Goal: Information Seeking & Learning: Compare options

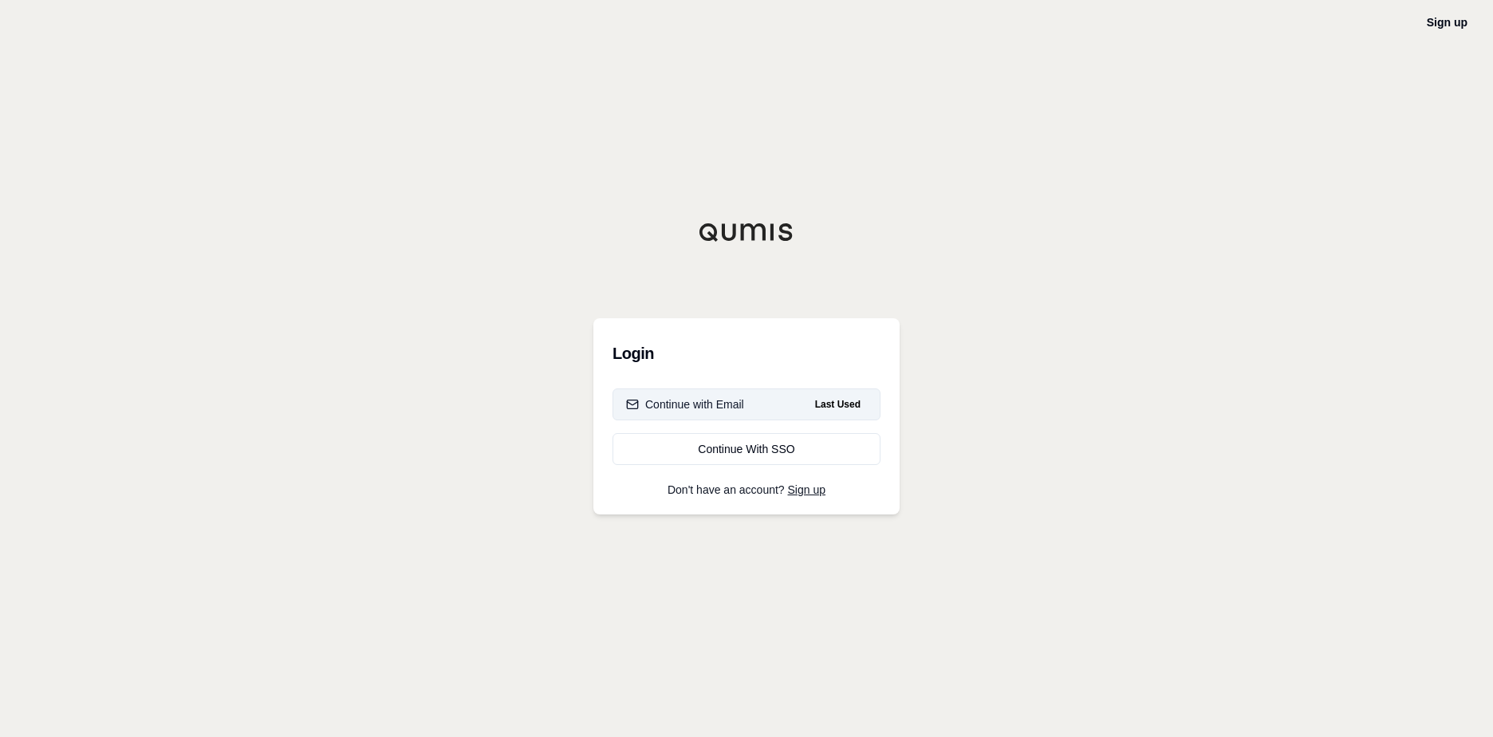
click at [782, 392] on button "Continue with Email Last Used" at bounding box center [747, 404] width 268 height 32
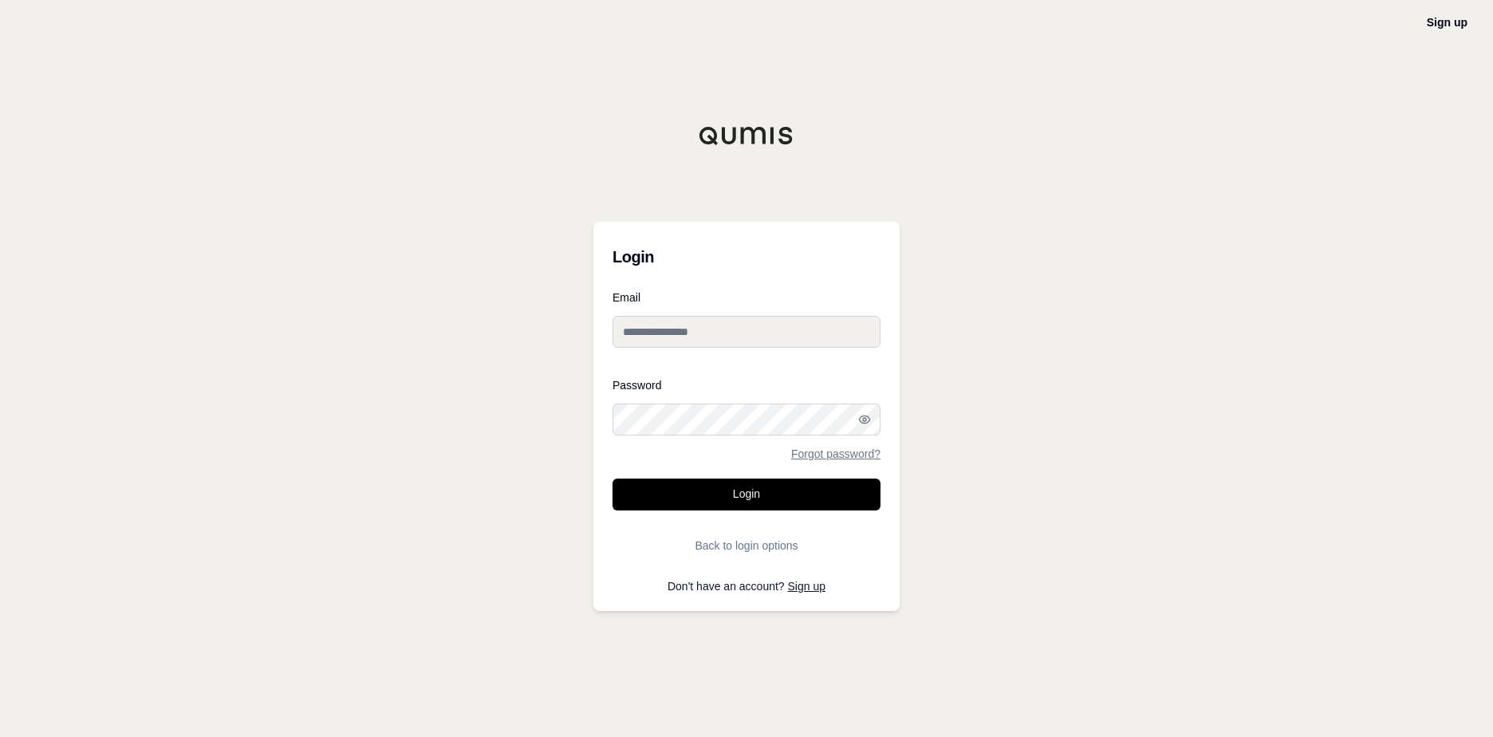
type input "**********"
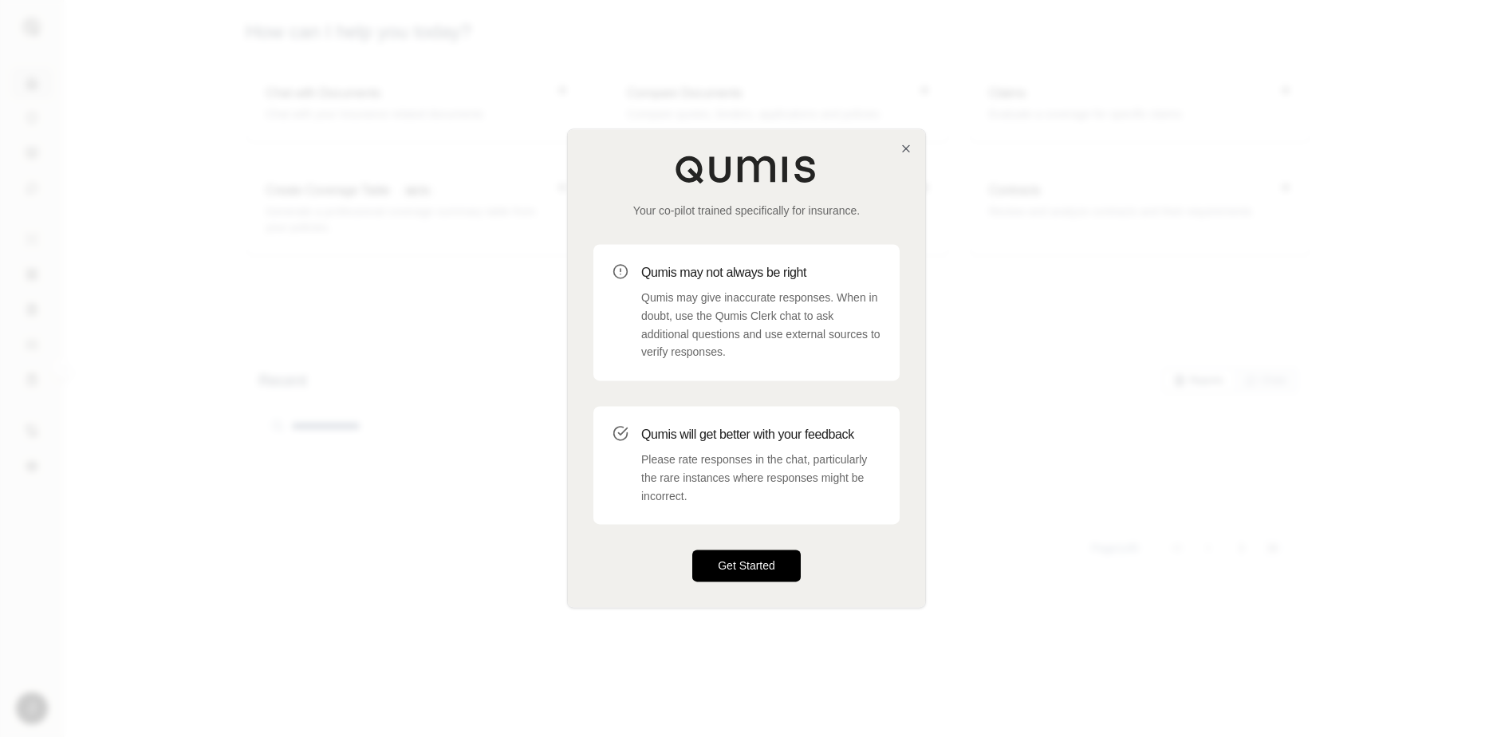
click at [732, 566] on button "Get Started" at bounding box center [746, 566] width 108 height 32
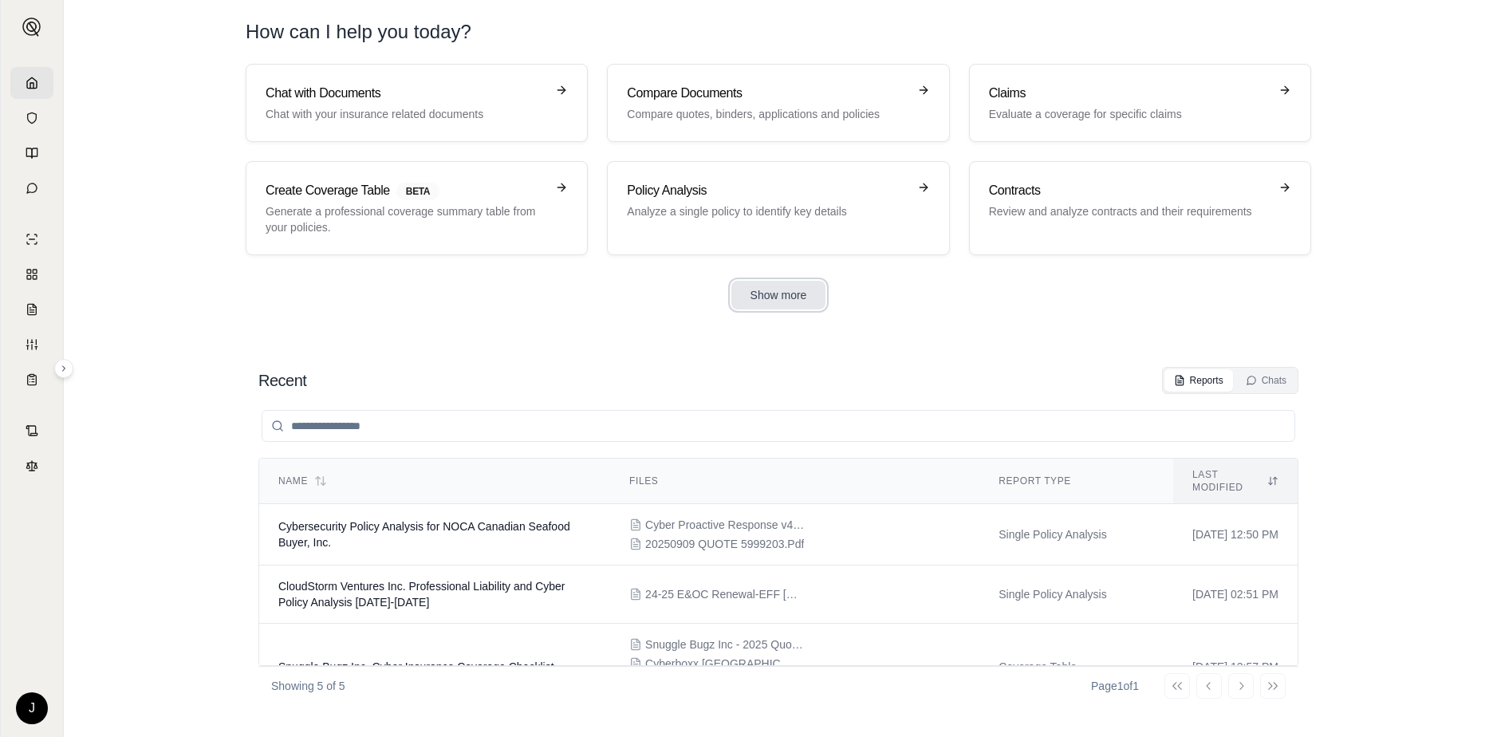
click at [780, 299] on button "Show more" at bounding box center [778, 295] width 95 height 29
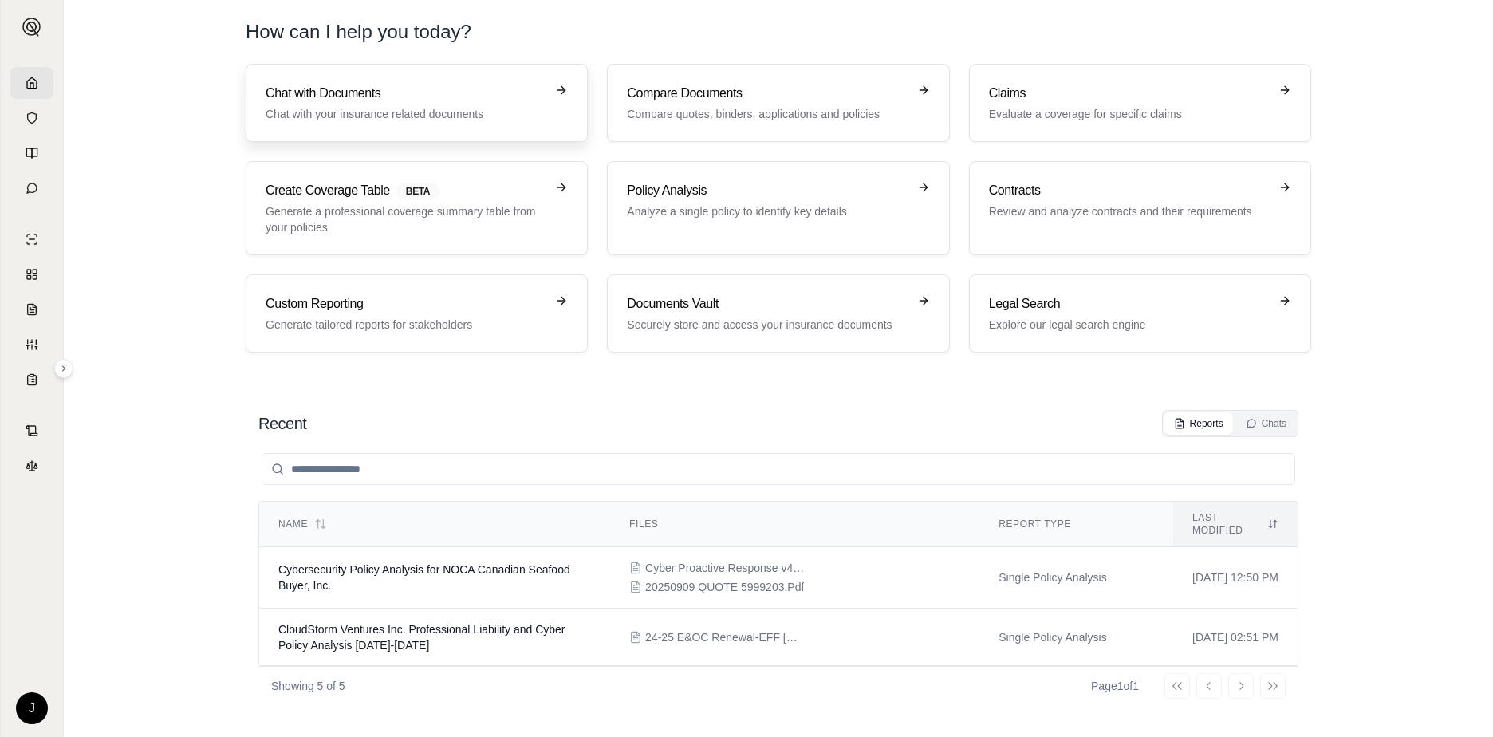
click at [305, 97] on h3 "Chat with Documents" at bounding box center [406, 93] width 280 height 19
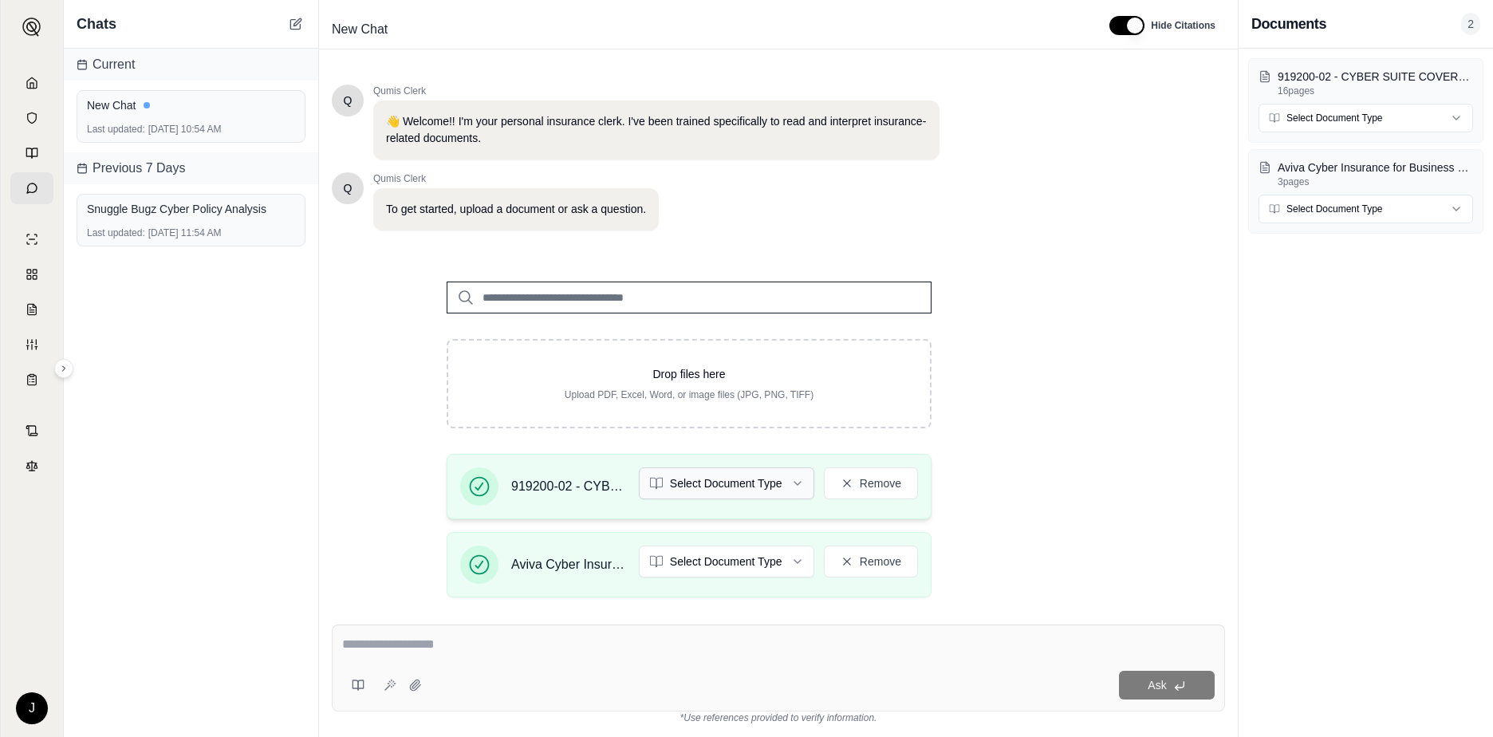
click at [780, 491] on html "J Chats Current New Chat Last updated: [DATE] 10:54 AM Previous 7 Days Snuggle …" at bounding box center [746, 368] width 1493 height 737
click at [785, 491] on html "J Chats Current New Chat Last updated: [DATE] 10:54 AM Previous 7 Days Snuggle …" at bounding box center [746, 368] width 1493 height 737
click at [775, 566] on html "J Chats Current New Chat Last updated: [DATE] 10:54 AM Previous 7 Days Snuggle …" at bounding box center [746, 368] width 1493 height 737
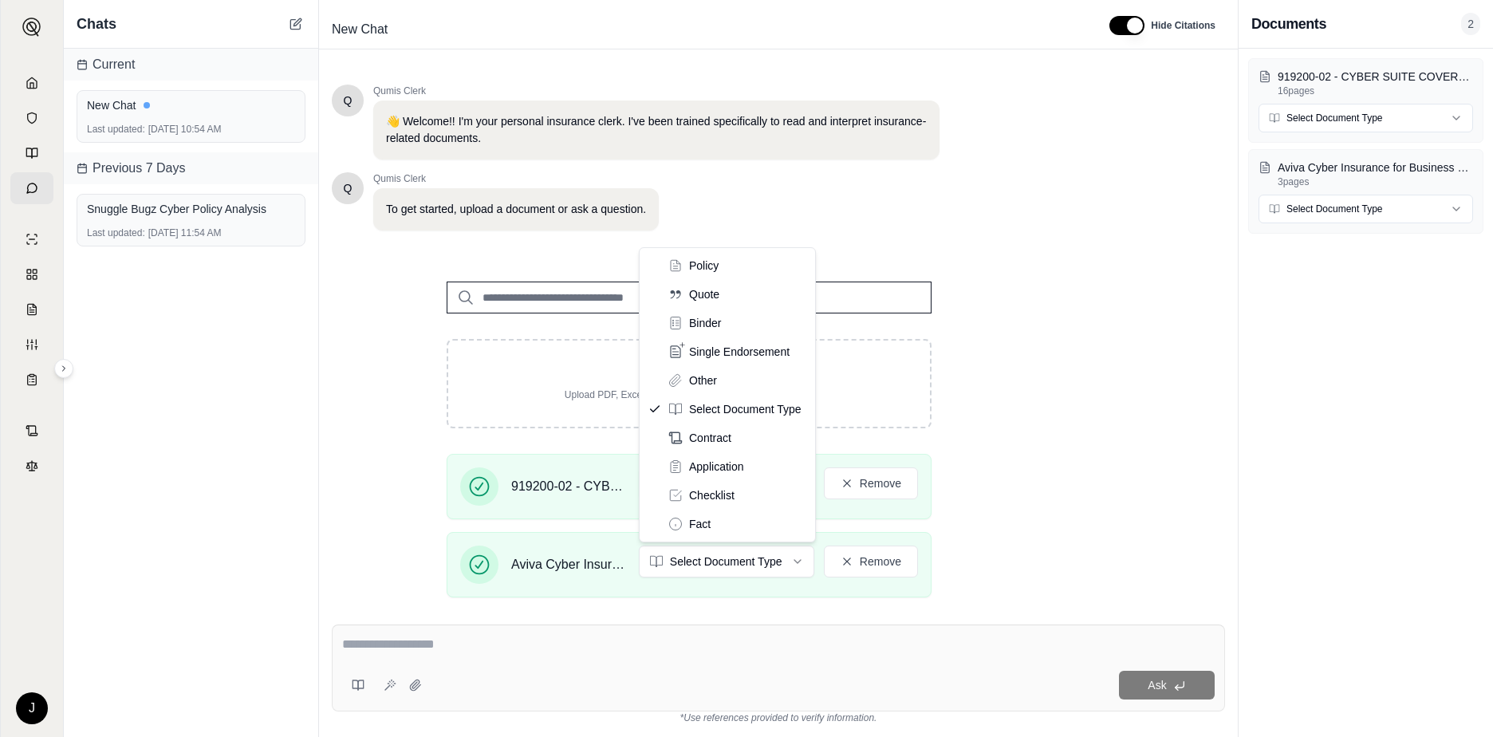
click at [775, 566] on html "J Chats Current New Chat Last updated: [DATE] 10:54 AM Previous 7 Days Snuggle …" at bounding box center [746, 368] width 1493 height 737
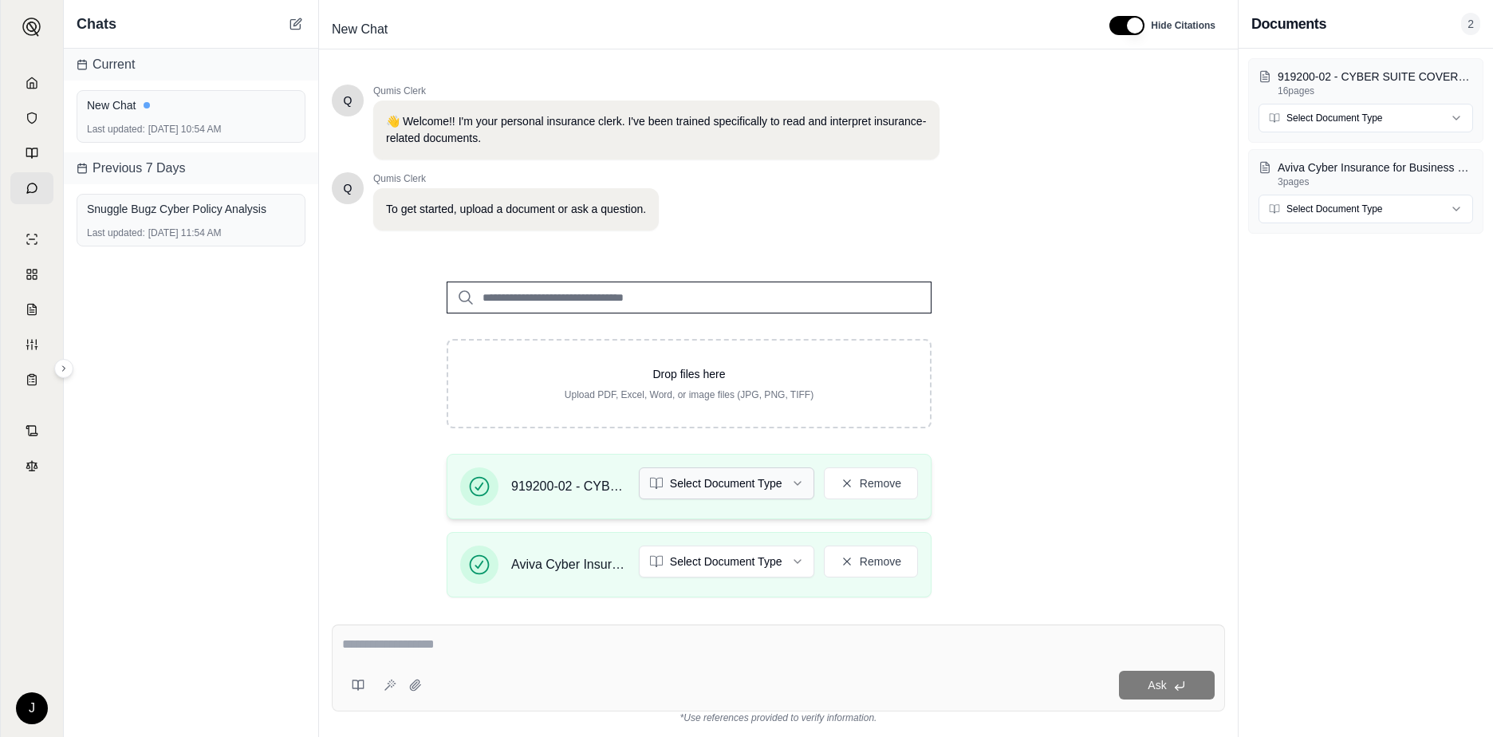
click at [738, 484] on html "J Chats Current New Chat Last updated: [DATE] 10:54 AM Previous 7 Days Snuggle …" at bounding box center [746, 368] width 1493 height 737
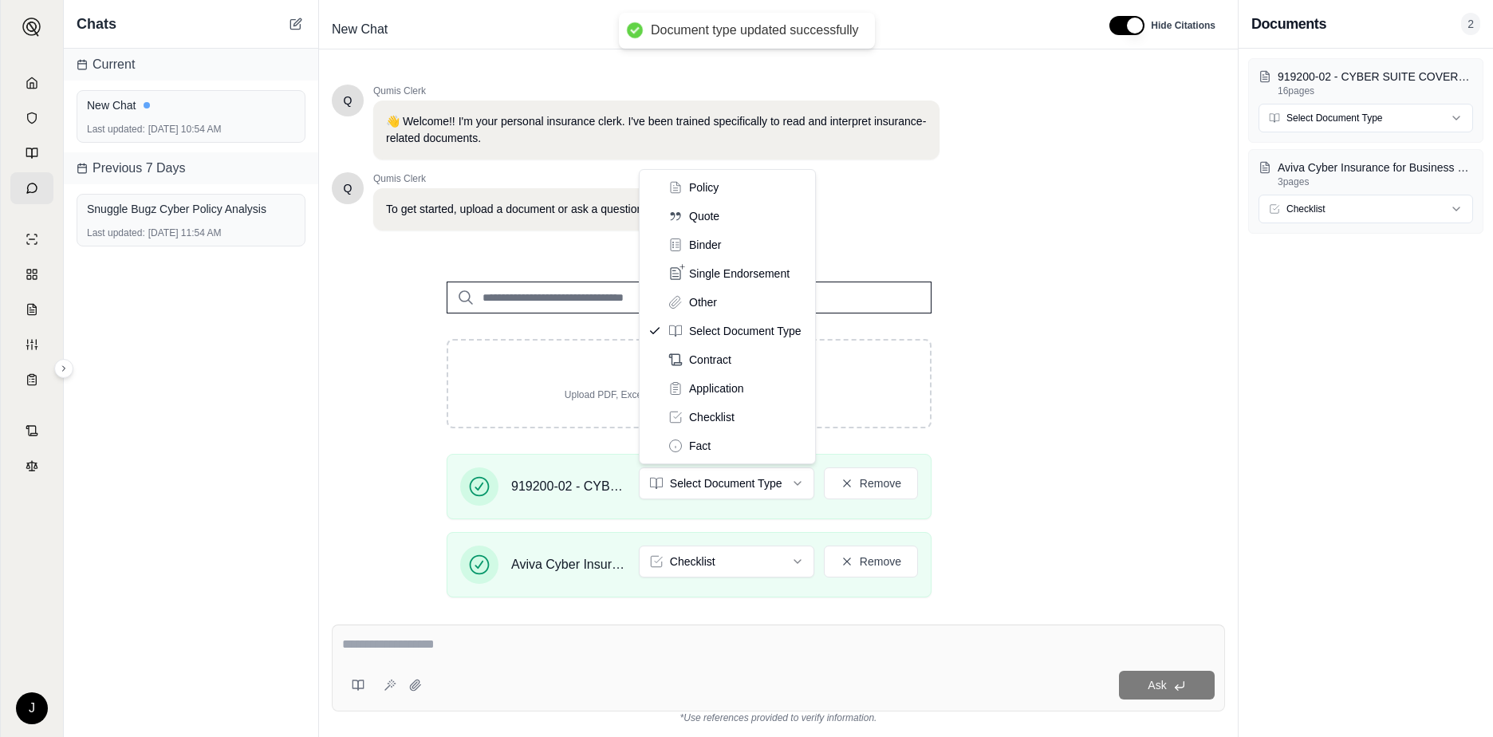
click at [738, 484] on html "Document type updated successfully J Chats Current New Chat Last updated: [DATE…" at bounding box center [746, 368] width 1493 height 737
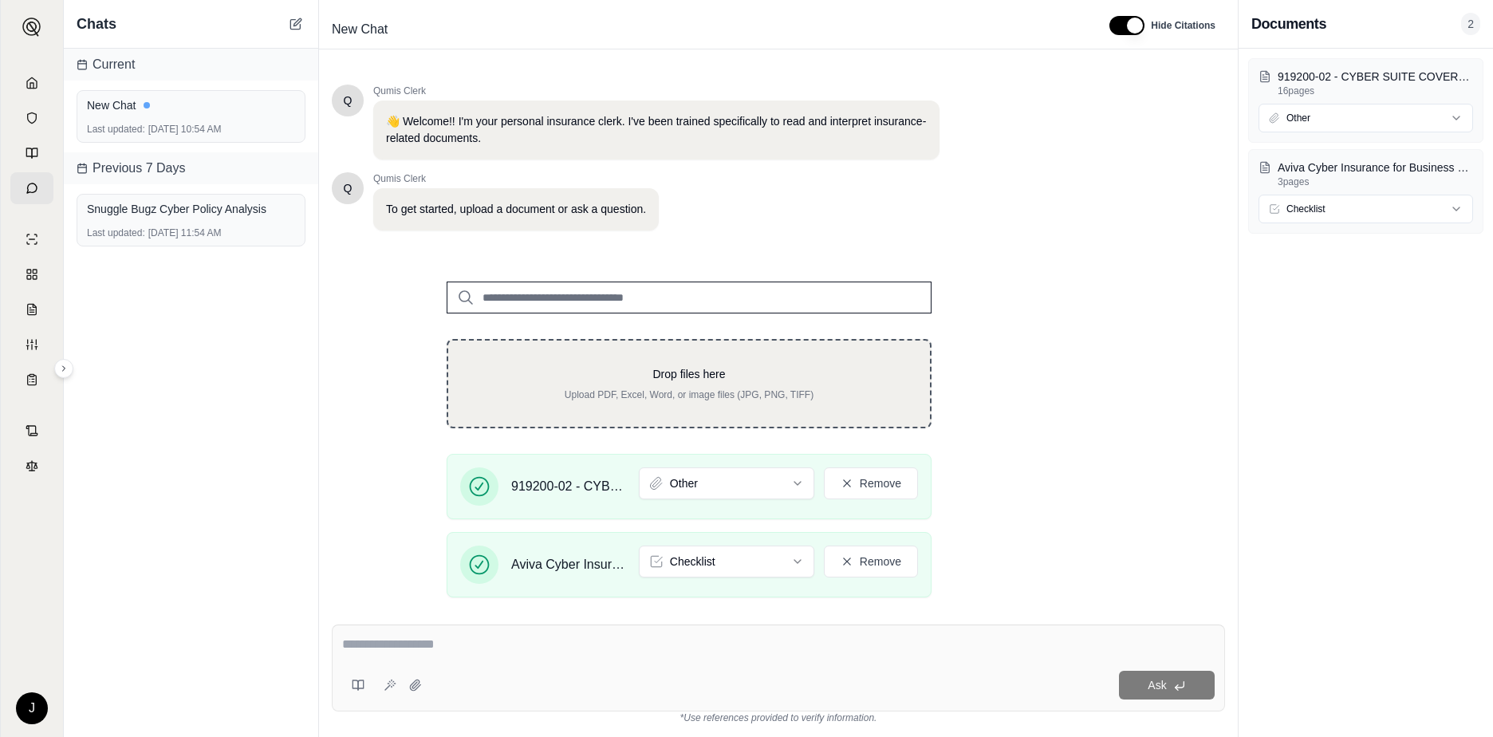
click at [613, 369] on p "Drop files here" at bounding box center [689, 374] width 431 height 16
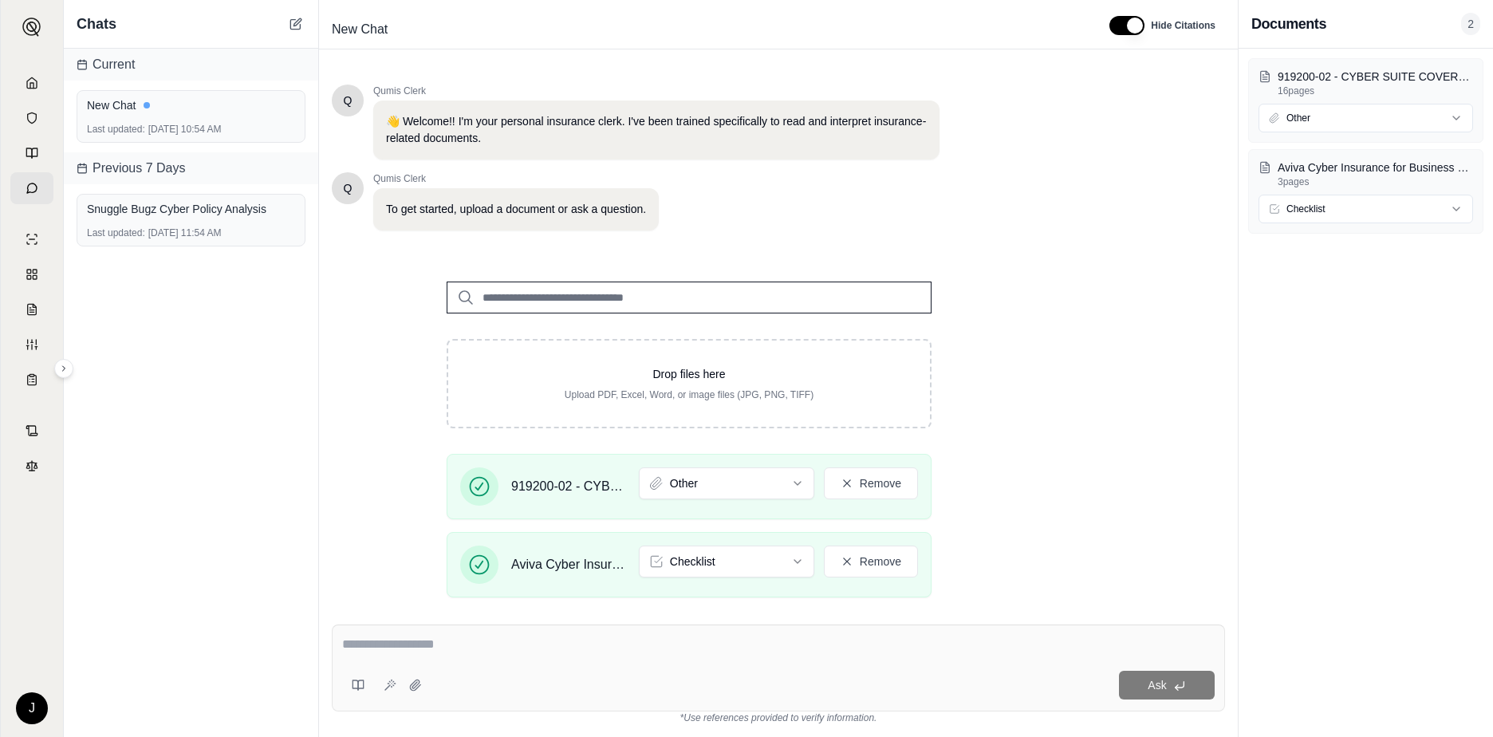
click at [376, 653] on textarea at bounding box center [778, 644] width 873 height 19
paste textarea "**********"
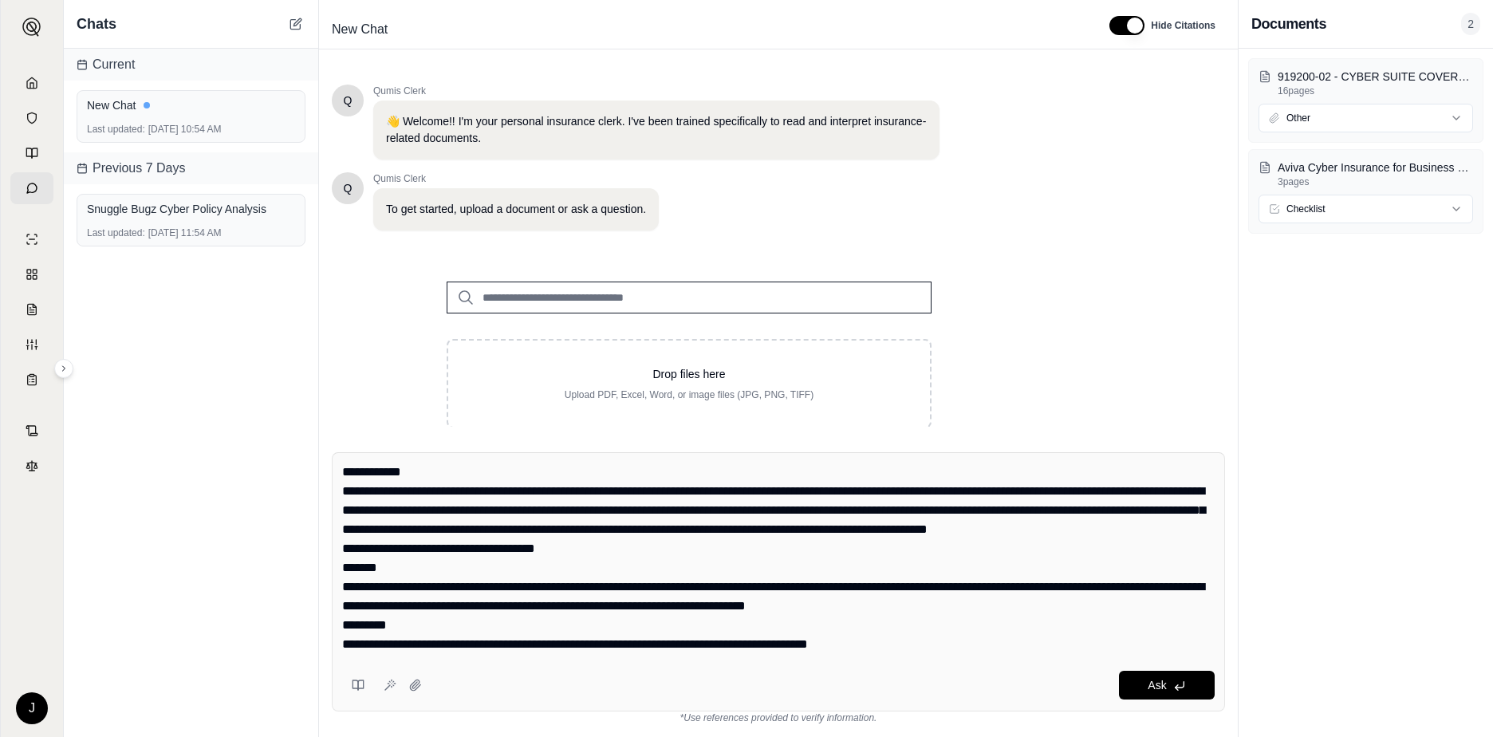
scroll to position [1069, 0]
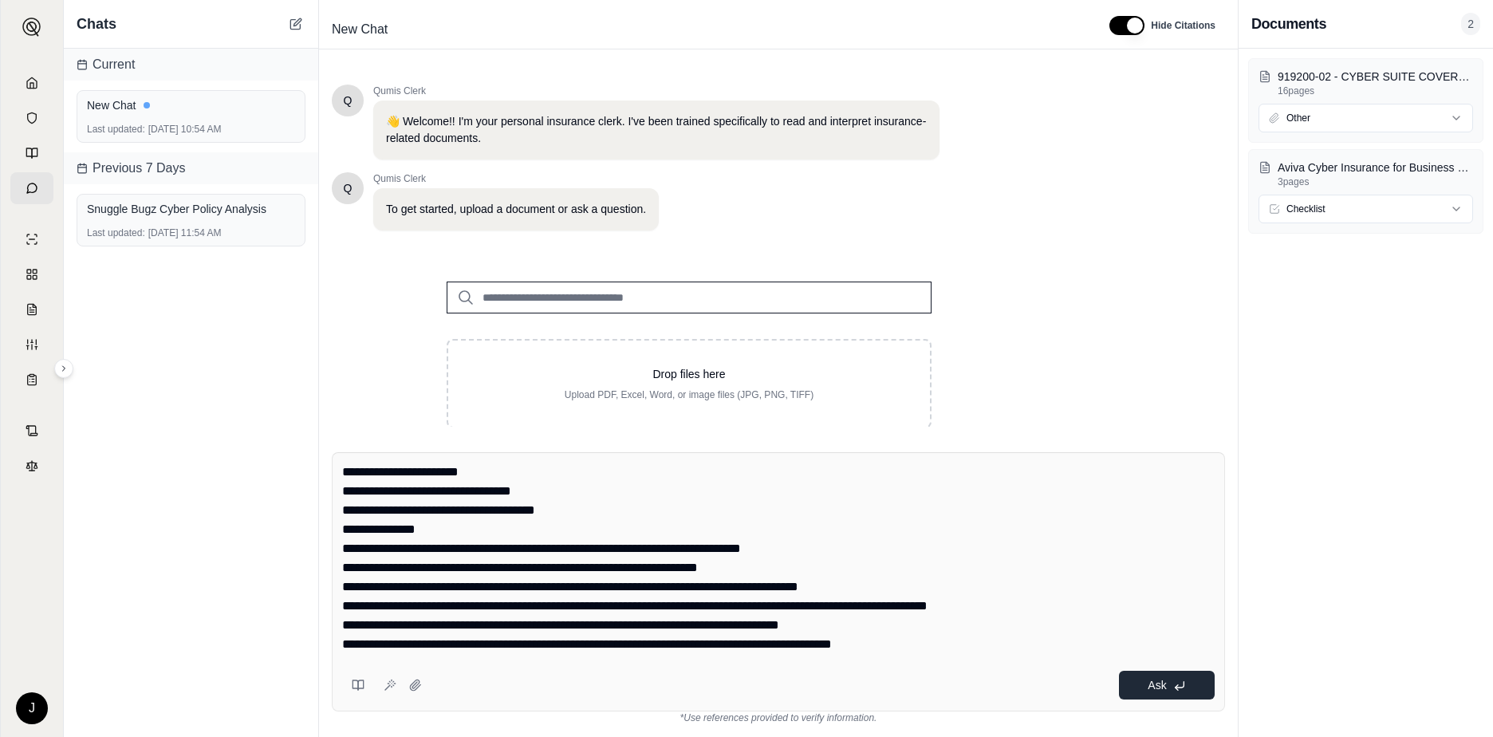
type textarea "**********"
click at [1157, 684] on span "Ask" at bounding box center [1157, 685] width 18 height 13
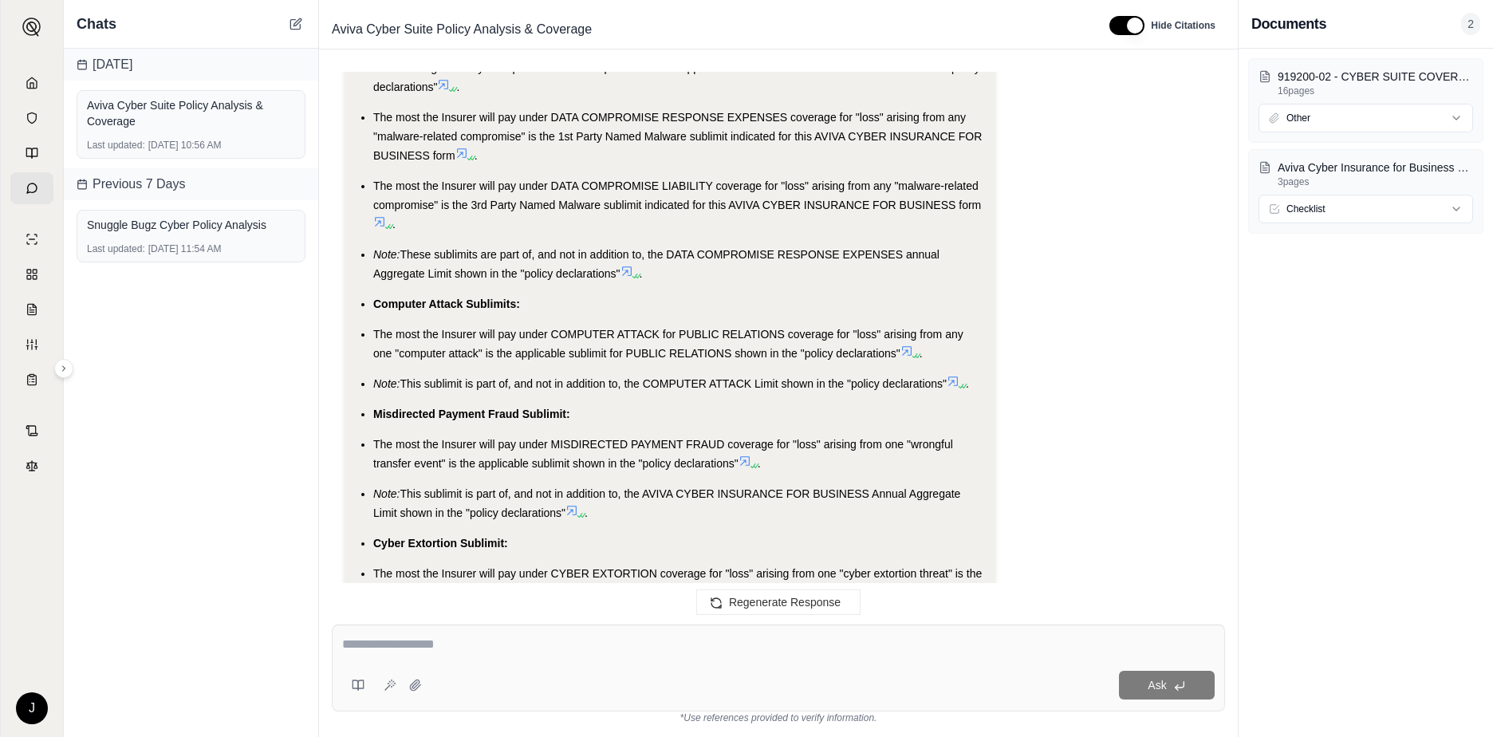
scroll to position [7371, 0]
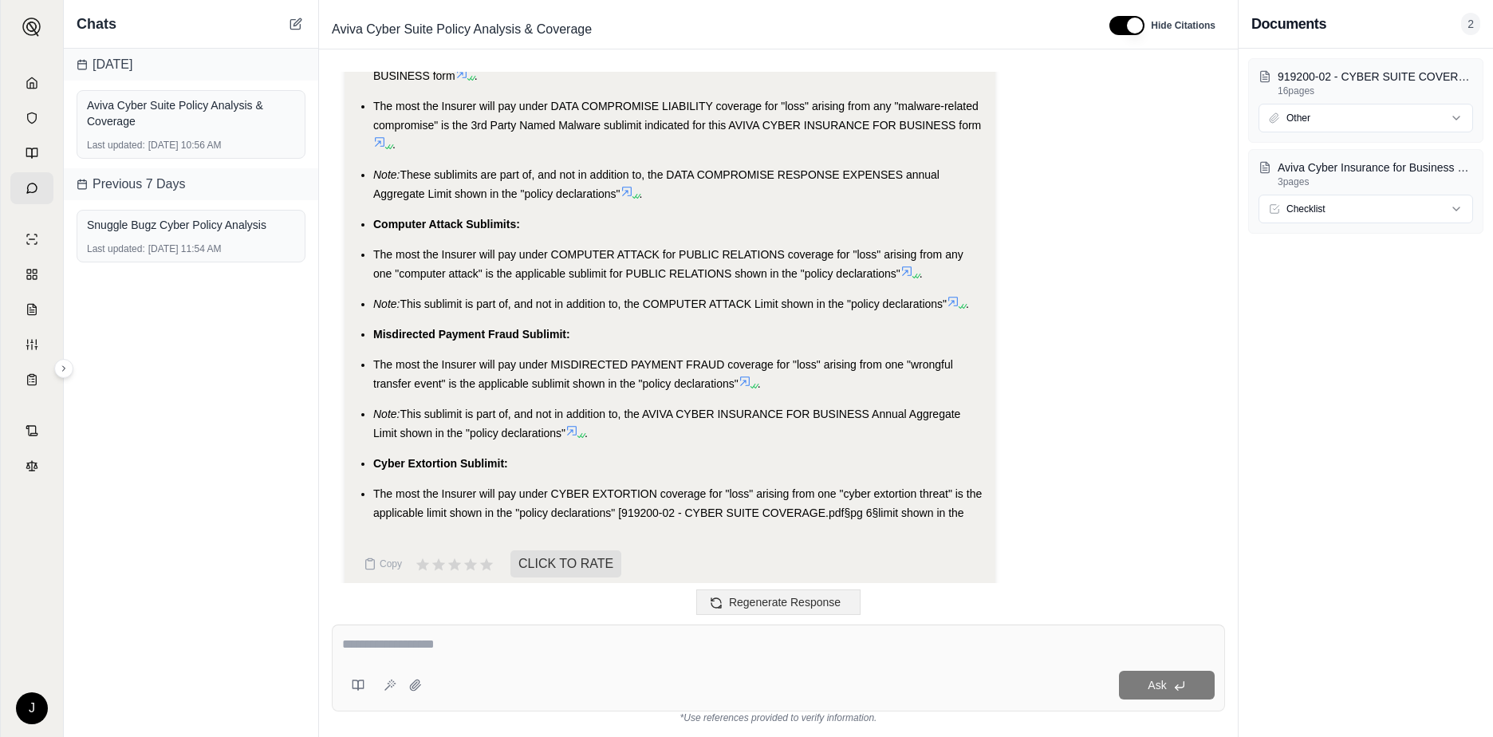
click at [767, 608] on span "Regenerate Response" at bounding box center [785, 602] width 112 height 13
click at [28, 84] on icon at bounding box center [32, 83] width 13 height 13
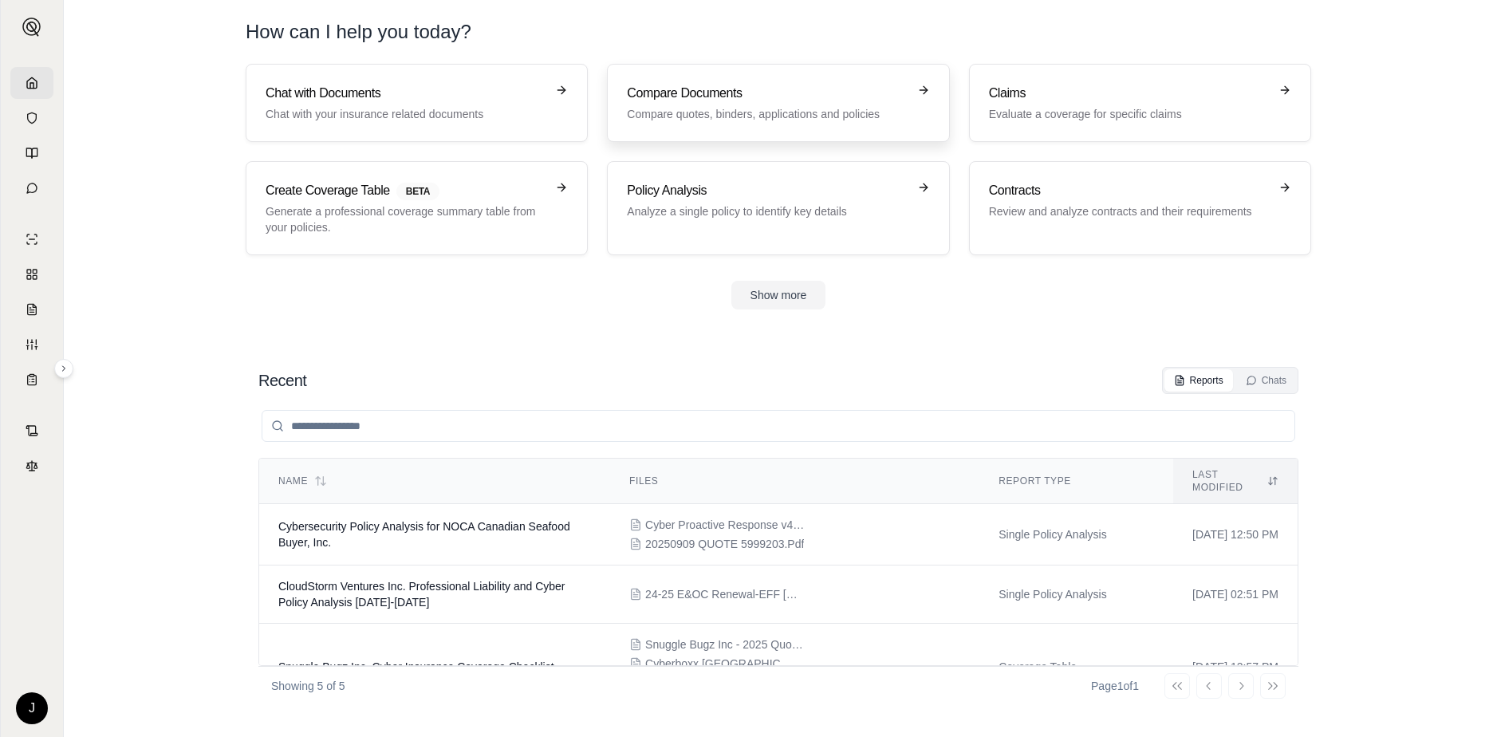
click at [812, 102] on h3 "Compare Documents" at bounding box center [767, 93] width 280 height 19
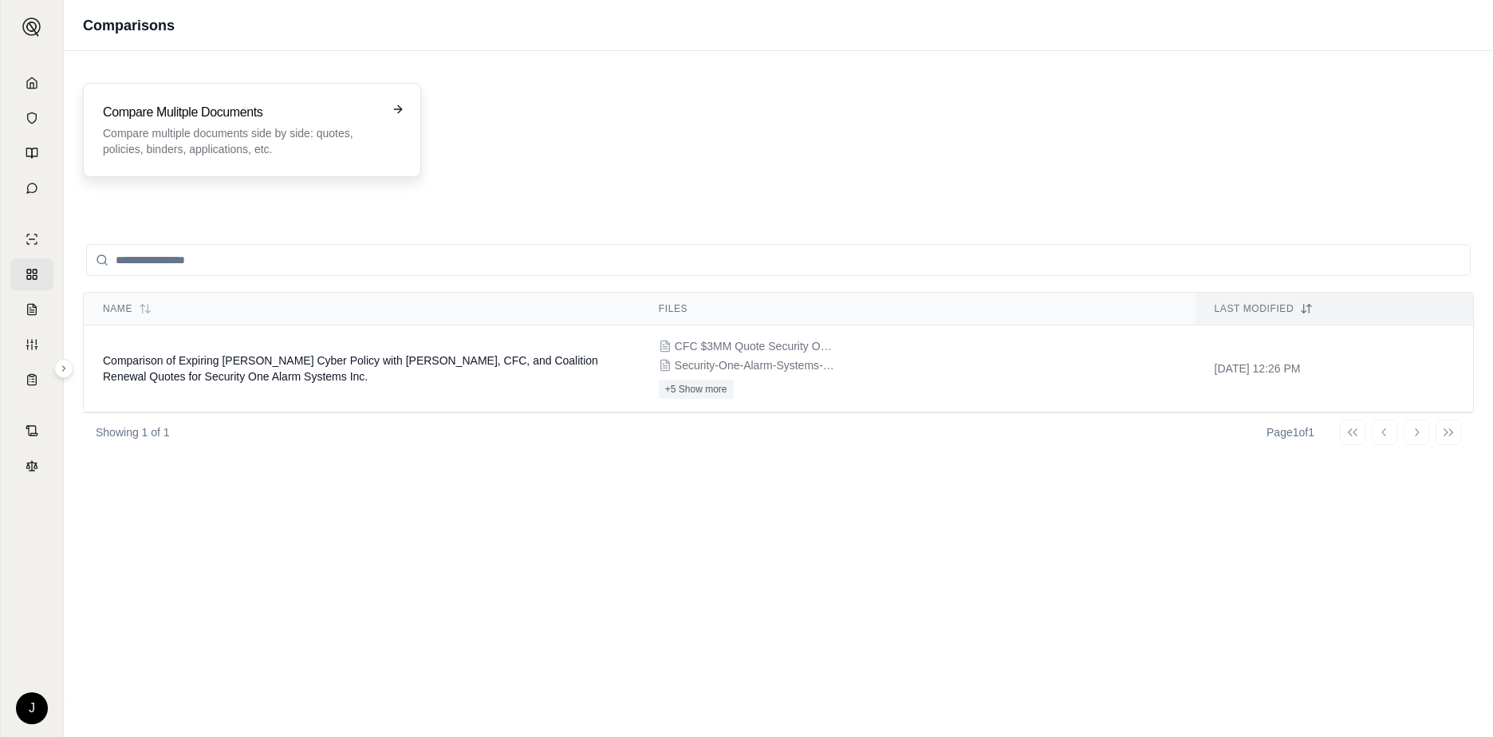
click at [322, 126] on p "Compare multiple documents side by side: quotes, policies, binders, application…" at bounding box center [241, 141] width 276 height 32
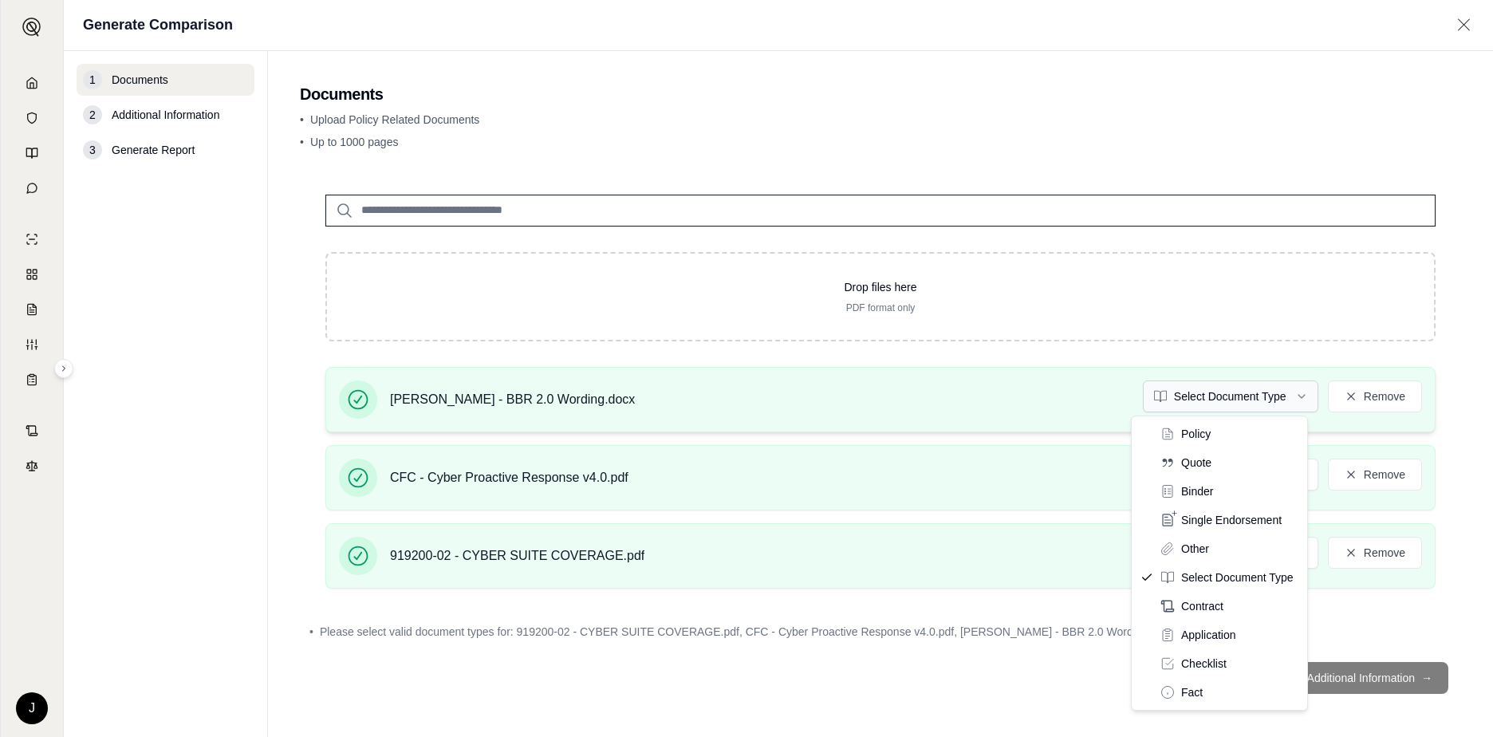
click at [1287, 399] on html "J Generate Comparison 1 Documents 2 Additional Information 3 Generate Report Do…" at bounding box center [746, 368] width 1493 height 737
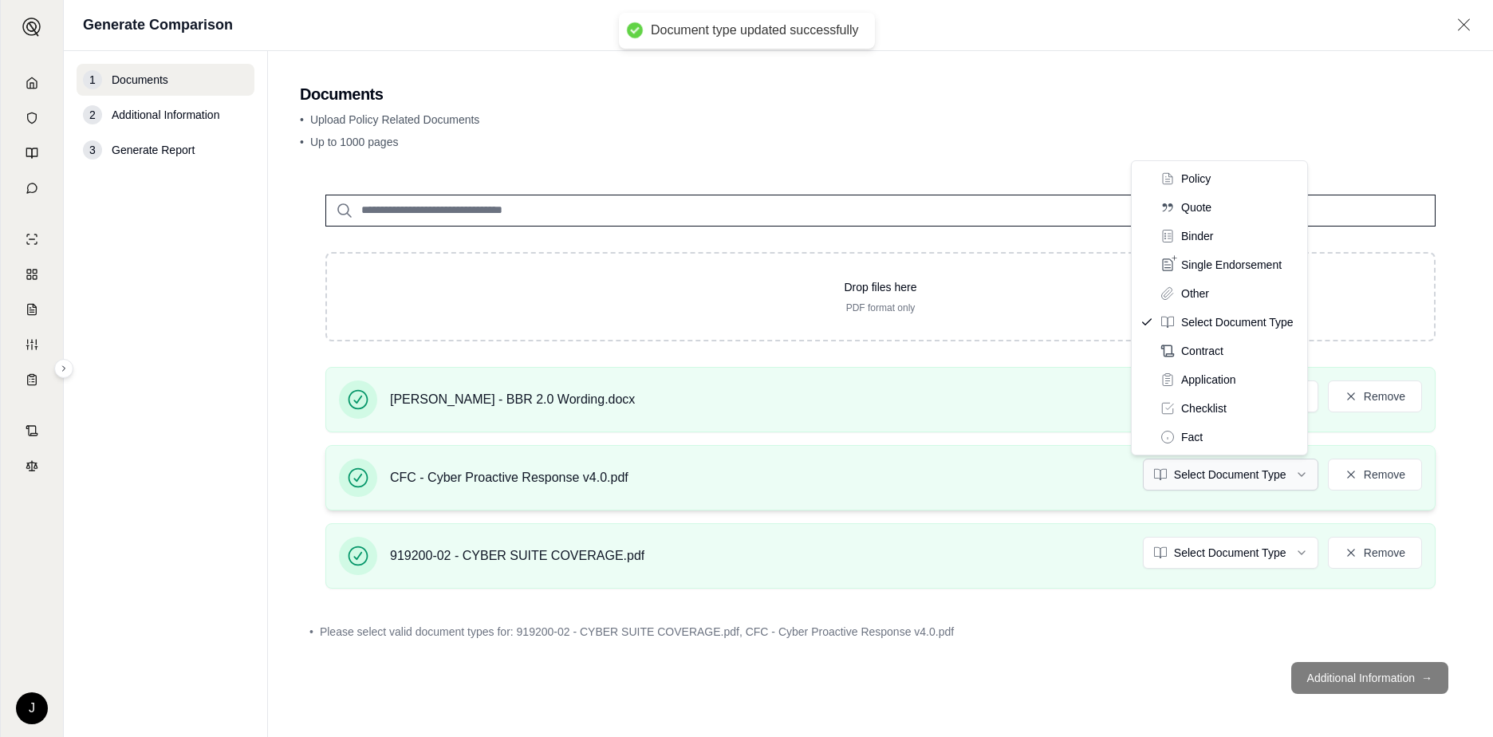
click at [1246, 479] on html "Document type updated successfully J Generate Comparison 1 Documents 2 Addition…" at bounding box center [746, 368] width 1493 height 737
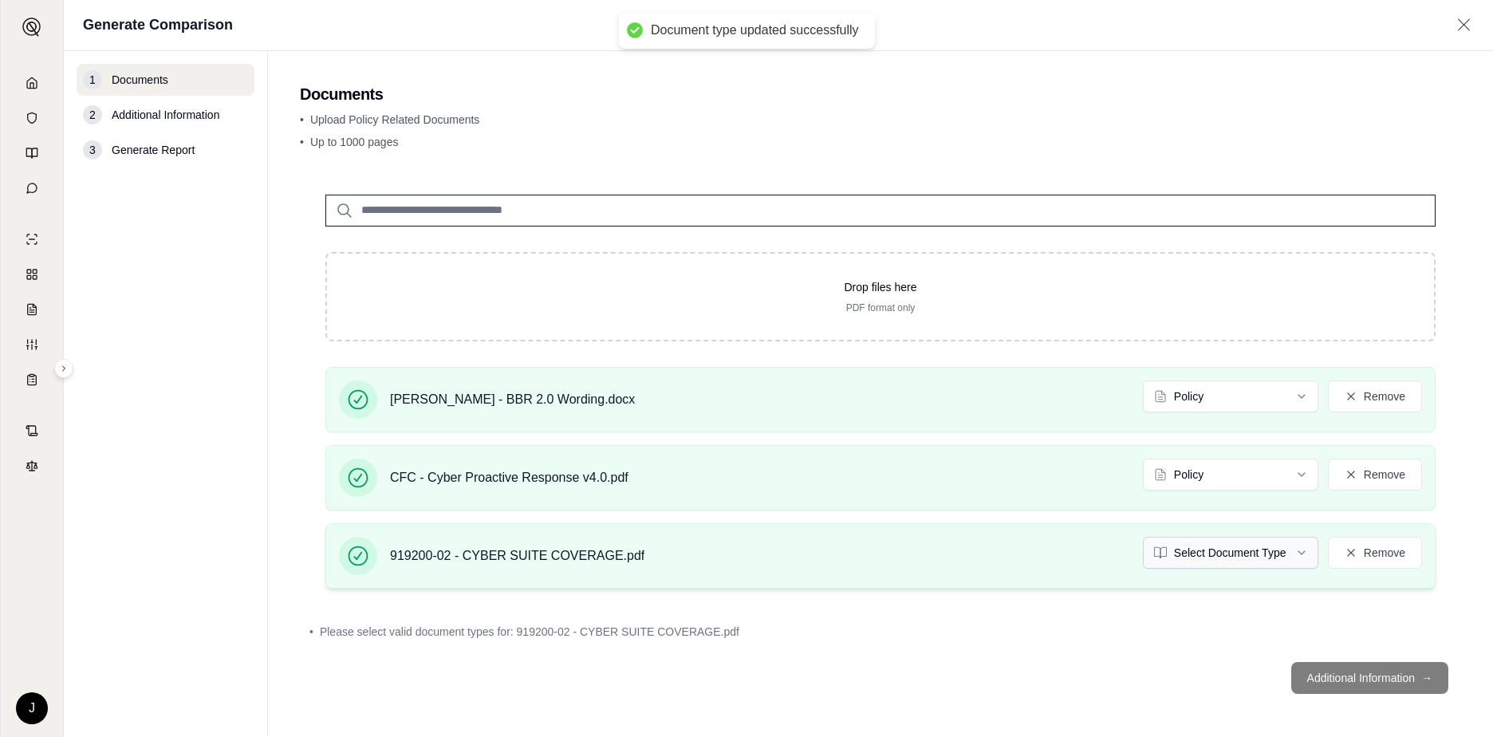
click at [1206, 553] on html "Document type updated successfully J Generate Comparison 1 Documents 2 Addition…" at bounding box center [746, 368] width 1493 height 737
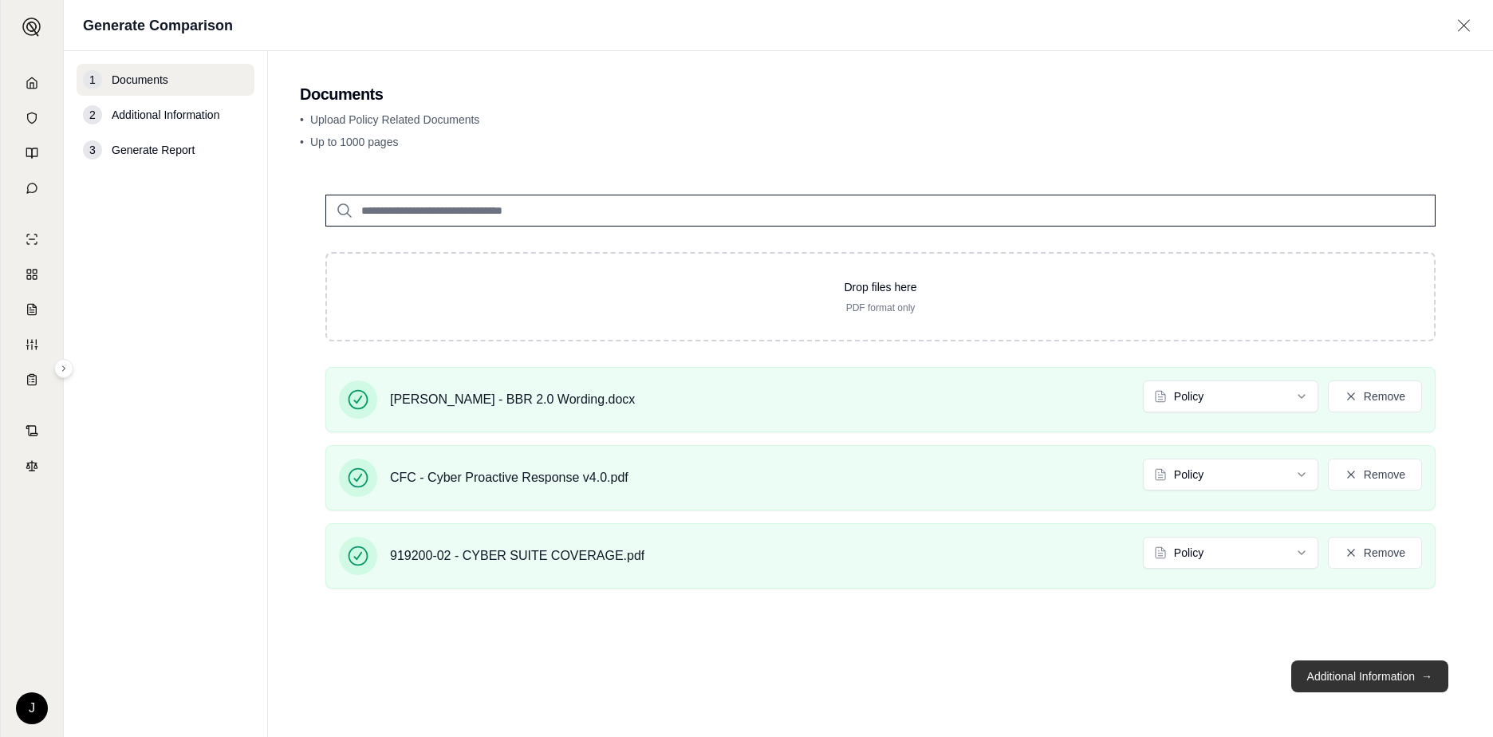
click at [1356, 684] on button "Additional Information →" at bounding box center [1369, 676] width 157 height 32
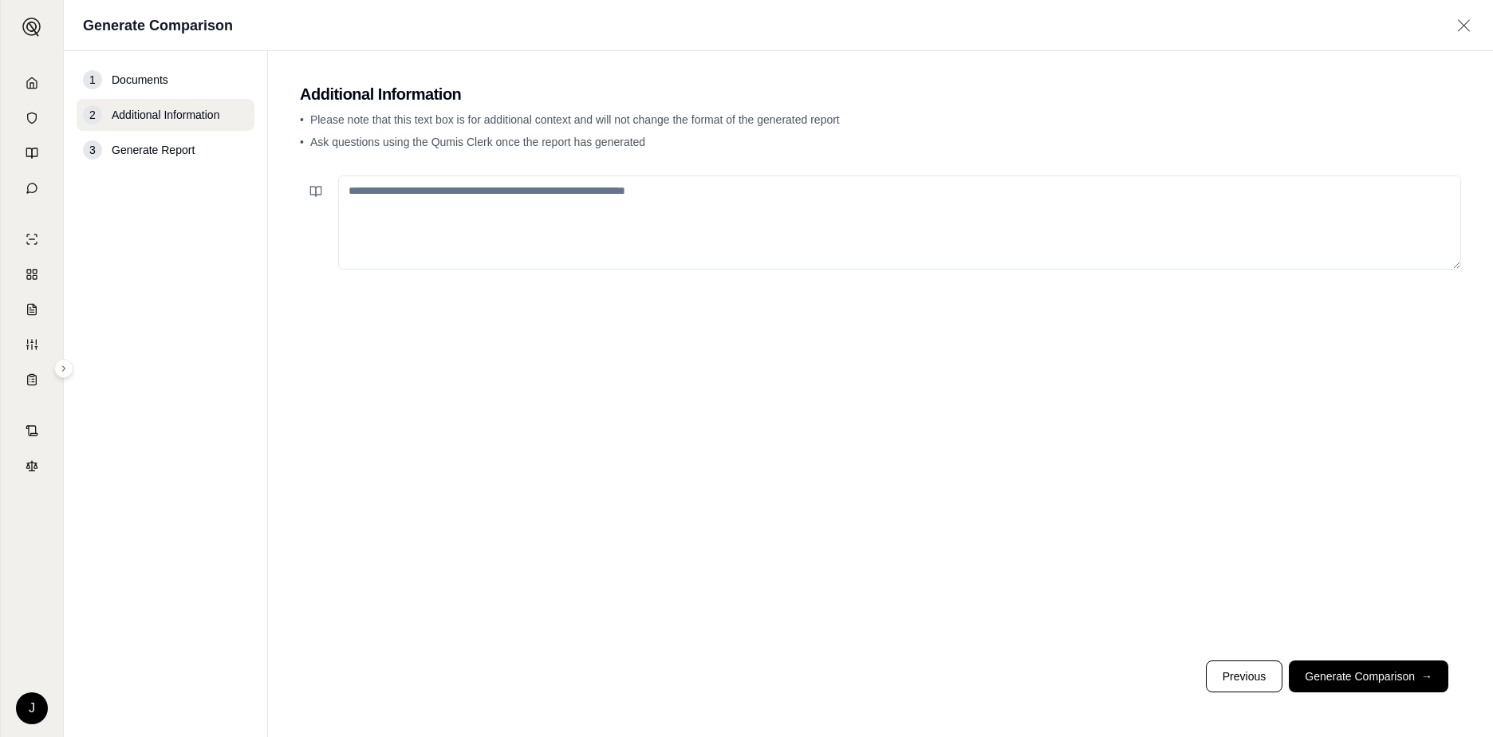
click at [469, 209] on textarea at bounding box center [899, 222] width 1123 height 94
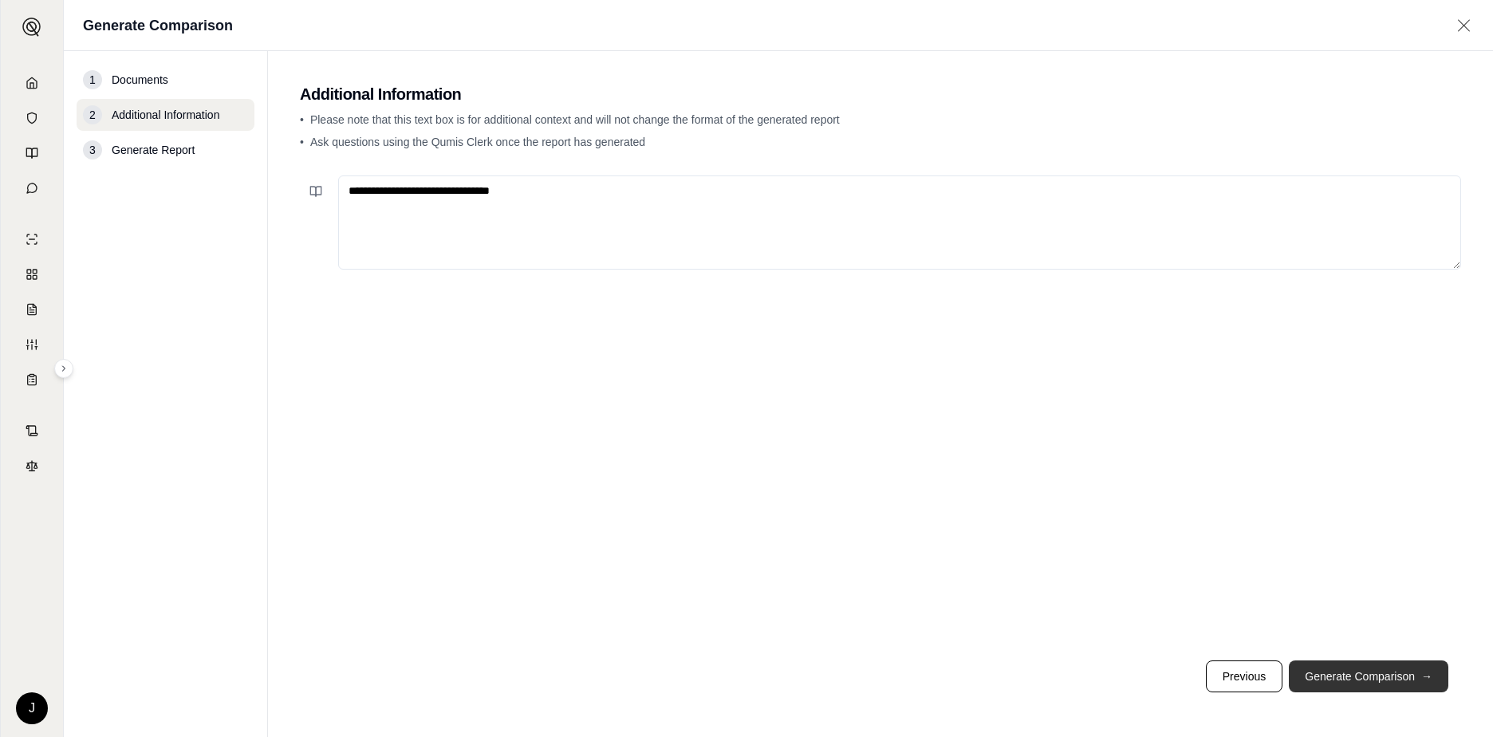
type textarea "**********"
click at [1367, 684] on button "Generate Comparison →" at bounding box center [1369, 676] width 160 height 32
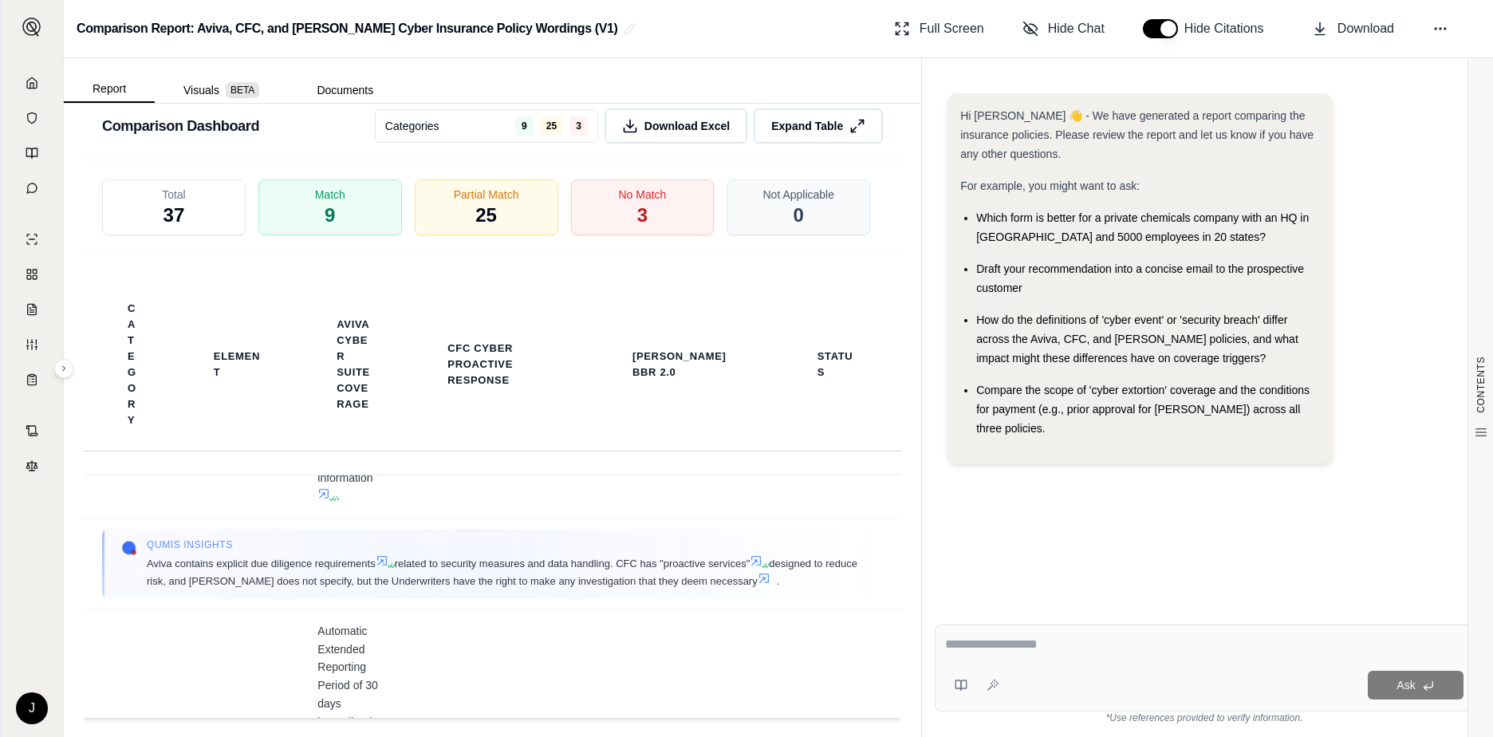
scroll to position [4627, 0]
click at [197, 186] on div "Total 37" at bounding box center [174, 208] width 144 height 56
click at [1338, 31] on span "Download" at bounding box center [1366, 28] width 57 height 19
